Goal: Information Seeking & Learning: Learn about a topic

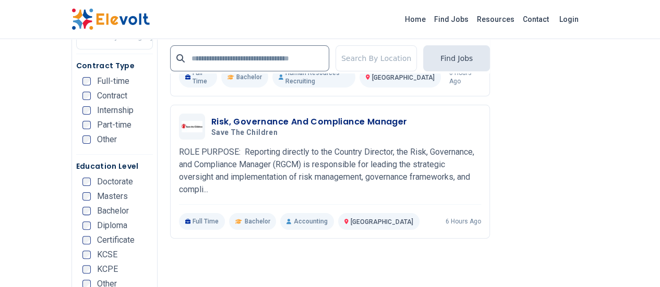
scroll to position [2263, 0]
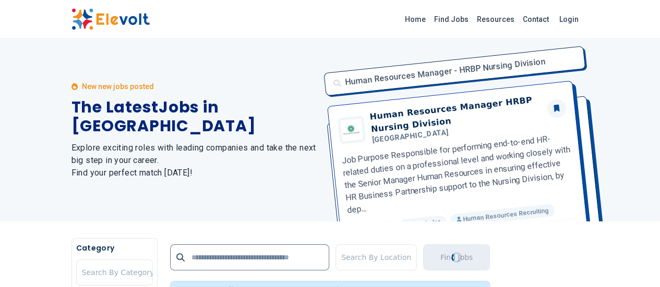
scroll to position [0, 0]
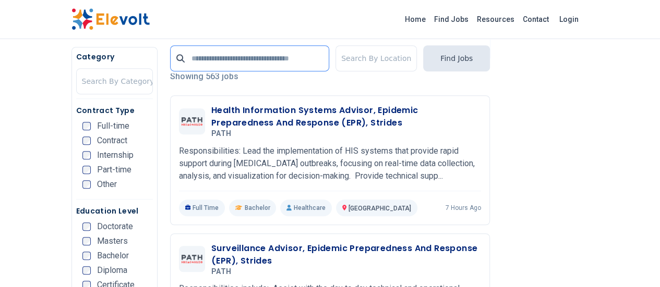
click at [252, 62] on input "text" at bounding box center [249, 58] width 159 height 26
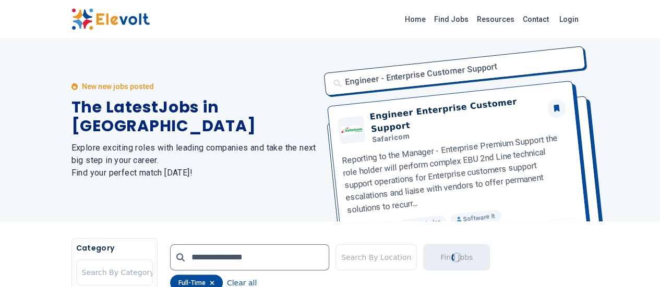
scroll to position [251, 0]
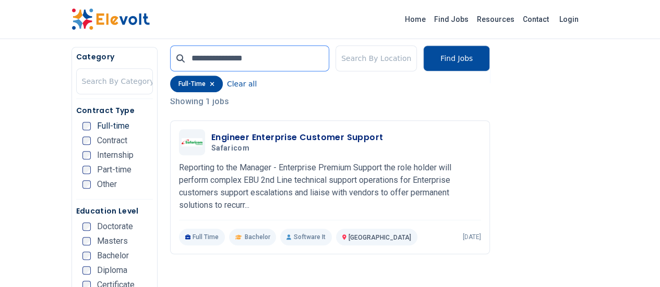
click at [226, 63] on input "**********" at bounding box center [249, 58] width 159 height 26
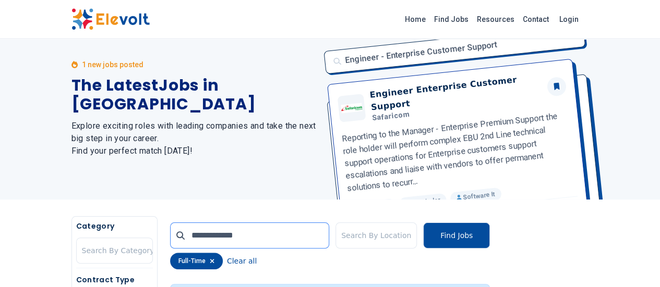
scroll to position [0, 0]
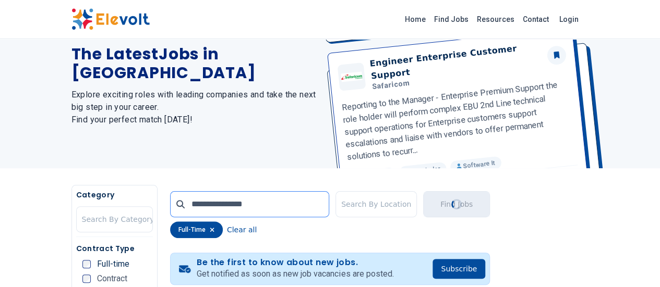
scroll to position [96, 0]
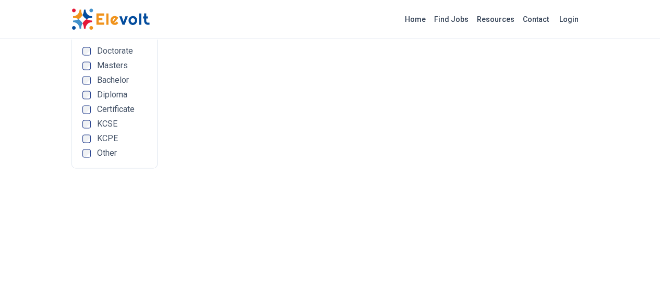
scroll to position [503, 0]
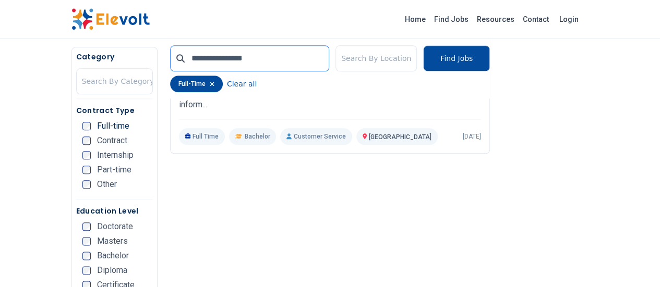
type input "**********"
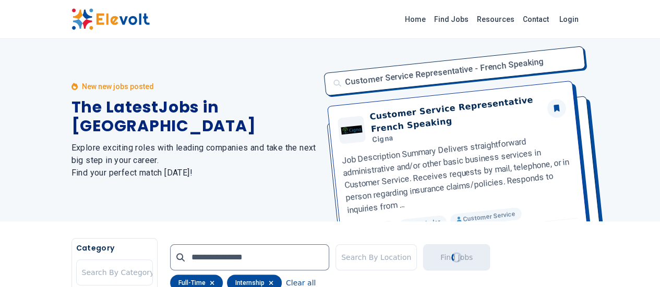
scroll to position [251, 0]
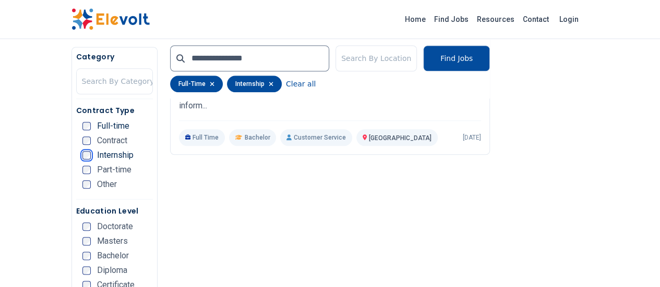
scroll to position [503, 0]
